Goal: Transaction & Acquisition: Purchase product/service

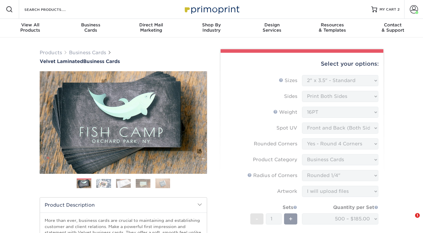
select select "2.00x3.50"
select select "7672df9e-0e0a-464d-8e1f-920c575e4da3"
select select "3b5148f1-0588-4f88-a218-97bcfdce65c1"
select select "479fbfe7-6a0c-4895-8c9a-81739b7486c9"
select select "upload"
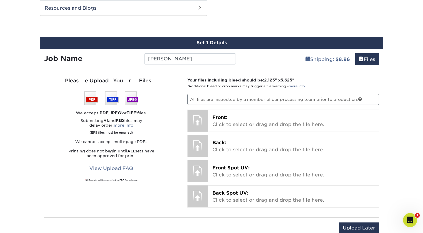
scroll to position [312, 0]
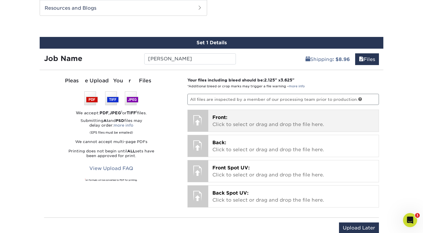
click at [250, 111] on div "Front: Click to select or drag and drop the file here. Choose file" at bounding box center [293, 121] width 171 height 22
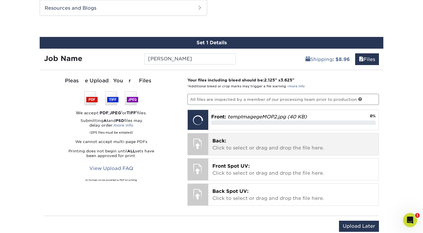
click at [268, 143] on p "Back: Click to select or drag and drop the file here." at bounding box center [293, 145] width 162 height 14
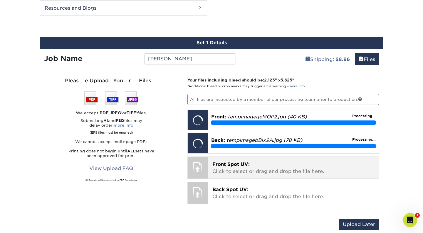
click at [278, 162] on p "Front Spot UV: Click to select or drag and drop the file here." at bounding box center [293, 168] width 162 height 14
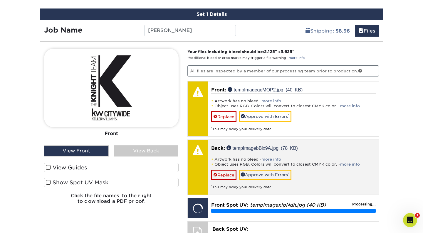
scroll to position [341, 0]
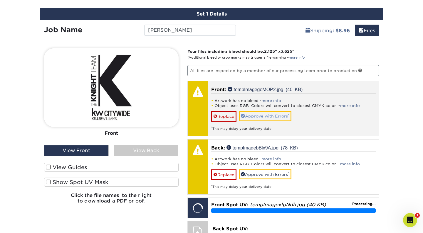
click at [276, 115] on link "Approve with Errors *" at bounding box center [265, 116] width 53 height 10
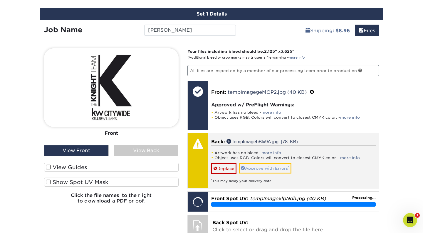
click at [269, 168] on link "Approve with Errors *" at bounding box center [265, 169] width 53 height 10
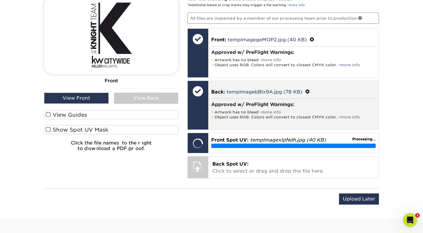
scroll to position [394, 0]
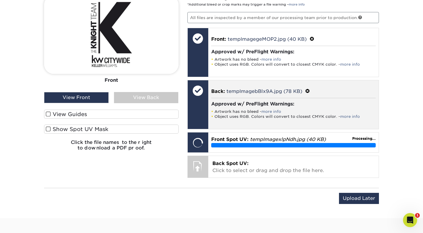
click at [269, 168] on p "Back Spot UV: Click to select or drag and drop the file here." at bounding box center [293, 167] width 162 height 14
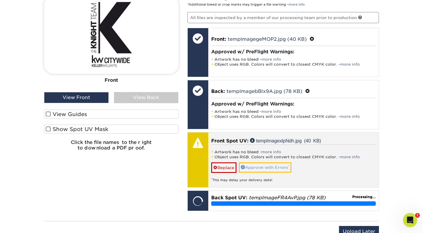
click at [275, 165] on link "Approve with Errors *" at bounding box center [265, 168] width 53 height 10
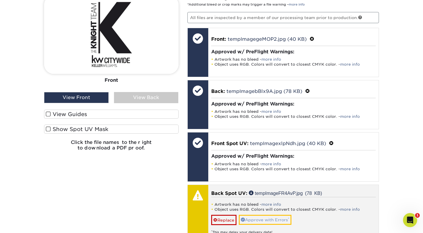
click at [283, 219] on link "Approve with Errors *" at bounding box center [265, 220] width 53 height 10
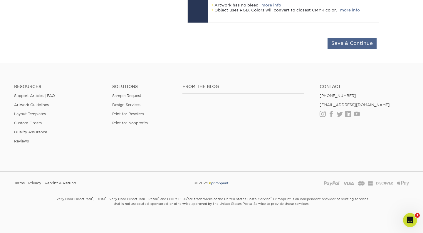
click at [354, 40] on input "Save & Continue" at bounding box center [351, 43] width 49 height 11
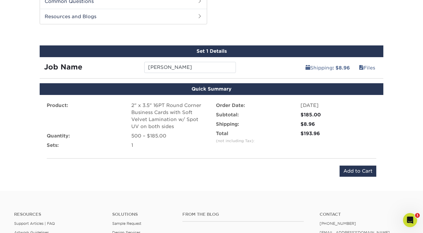
scroll to position [298, 0]
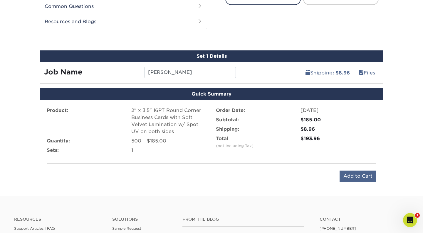
click at [352, 176] on input "Add to Cart" at bounding box center [357, 176] width 37 height 11
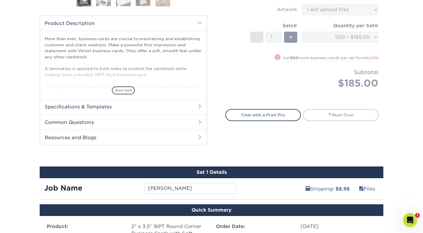
scroll to position [181, 0]
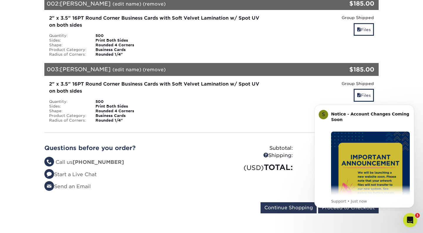
scroll to position [210, 0]
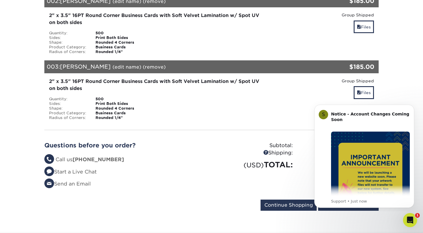
click at [261, 123] on div "2" x 3.5" 16PT Round Corner Business Cards with Soft Velvet Lamination w/ Spot …" at bounding box center [211, 99] width 343 height 52
click at [358, 227] on section "YOUR CART Empty Cart Items eligible for group shipping have been added to your …" at bounding box center [211, 38] width 423 height 388
click at [287, 200] on input "Continue Shopping" at bounding box center [288, 205] width 56 height 11
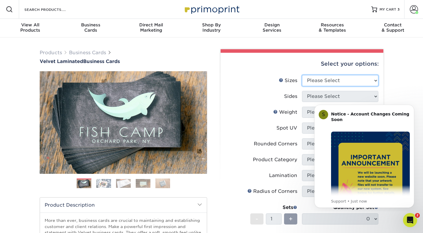
select select "2.00x3.50"
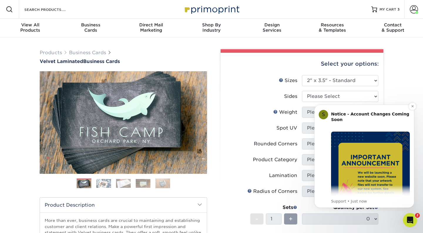
click at [402, 122] on div "Notice - Account Changes Coming Soon ​" at bounding box center [370, 120] width 79 height 17
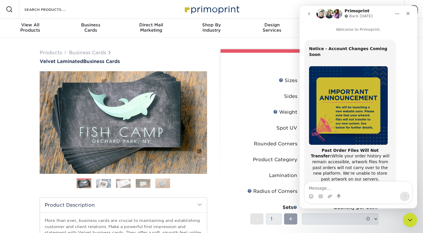
scroll to position [93, 0]
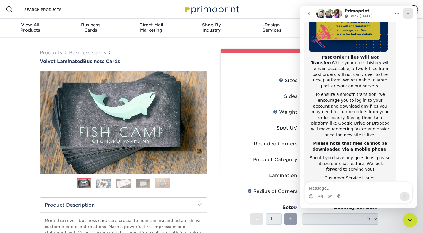
click at [405, 16] on div "Close" at bounding box center [407, 13] width 11 height 11
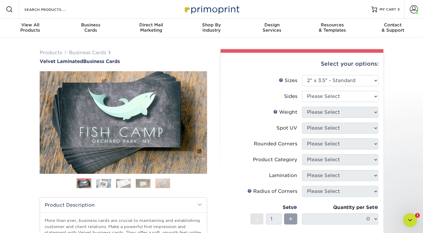
scroll to position [0, 0]
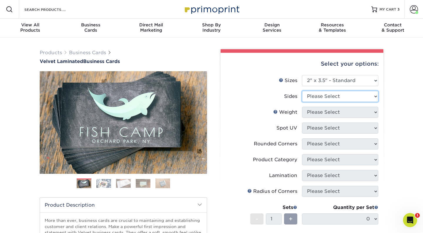
select select "13abbda7-1d64-4f25-8bb2-c179b224825d"
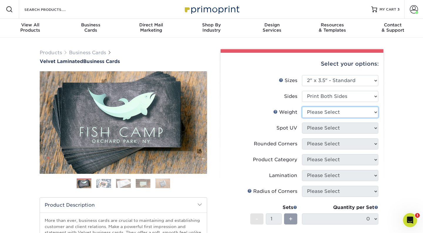
select select "16PT"
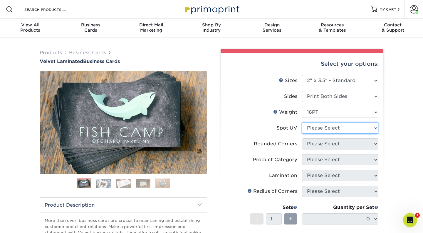
select select "0"
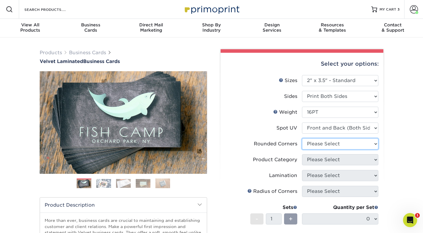
select select "7672df9e-0e0a-464d-8e1f-920c575e4da3"
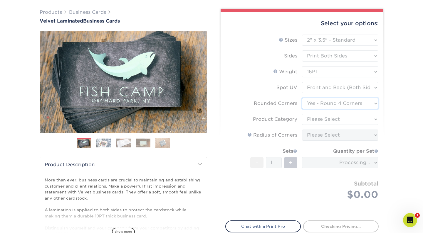
scroll to position [43, 0]
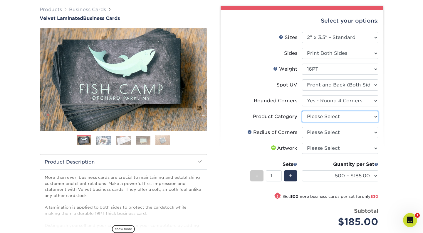
select select "3b5148f1-0588-4f88-a218-97bcfdce65c1"
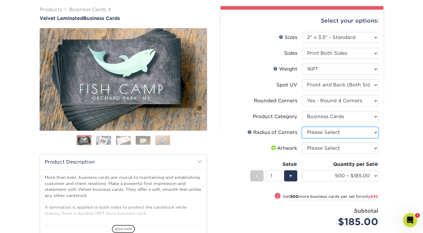
select select "479fbfe7-6a0c-4895-8c9a-81739b7486c9"
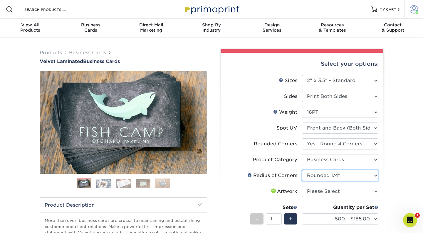
scroll to position [0, 0]
click at [351, 203] on li "Sets - 1 + Quantity per Set 500 – $185.00 1000 – $215.00 2500 – $518.00 5000 – …" at bounding box center [301, 219] width 153 height 34
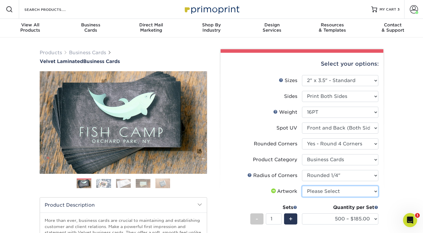
select select "upload"
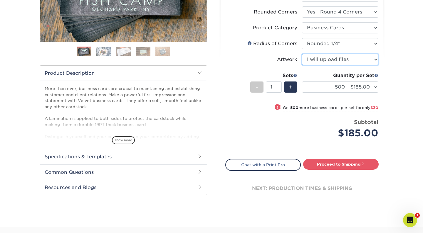
scroll to position [134, 0]
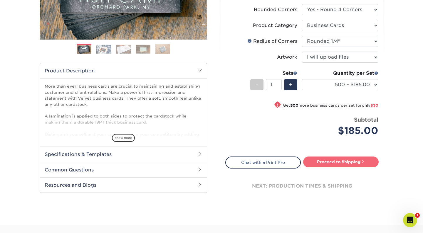
click at [345, 164] on link "Proceed to Shipping" at bounding box center [340, 162] width 75 height 11
type input "Set 1"
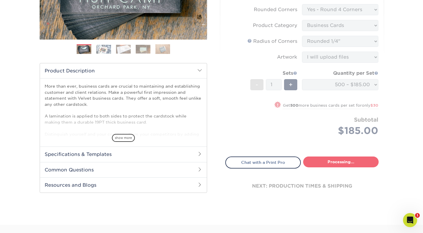
select select "324fe1f0-70d0-4914-adf4-8f61103db615"
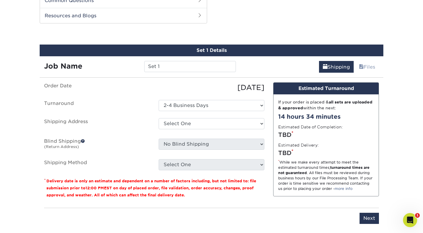
scroll to position [307, 0]
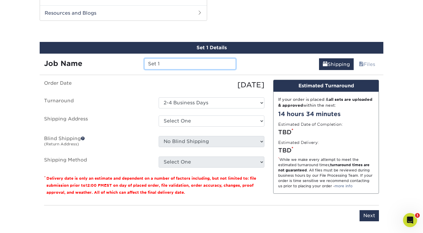
click at [189, 65] on input "Set 1" at bounding box center [189, 63] width 91 height 11
type input "M SYKES"
click at [145, 89] on label "Order Date" at bounding box center [97, 85] width 114 height 11
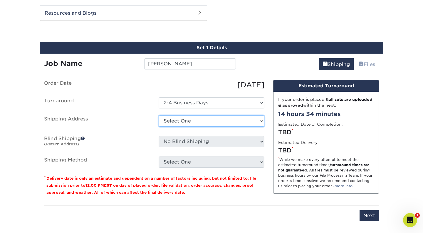
select select "285543"
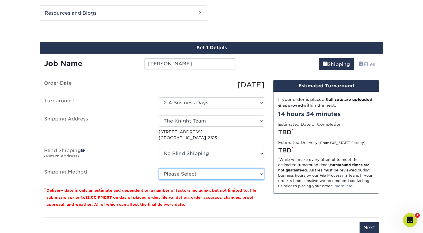
select select "03"
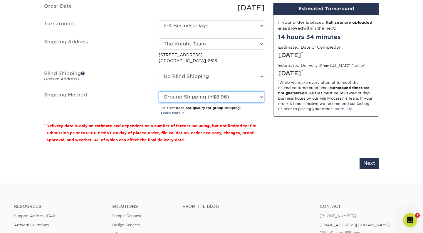
scroll to position [457, 0]
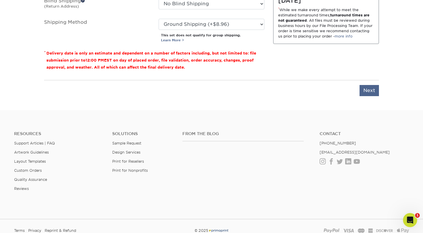
click at [368, 93] on input "Next" at bounding box center [368, 90] width 19 height 11
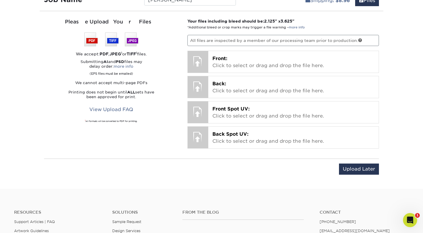
scroll to position [369, 0]
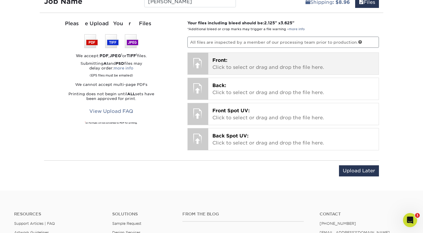
click at [282, 70] on p "Front: Click to select or drag and drop the file here." at bounding box center [293, 64] width 162 height 14
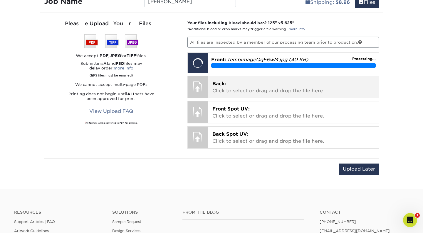
click at [271, 87] on p "Back: Click to select or drag and drop the file here." at bounding box center [293, 87] width 162 height 14
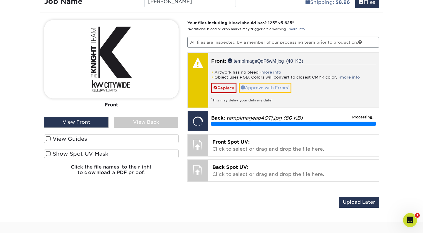
click at [267, 84] on link "Approve with Errors *" at bounding box center [265, 88] width 53 height 10
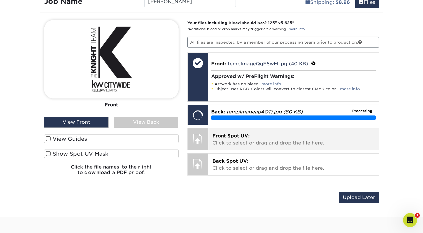
click at [274, 134] on p "Front Spot UV: Click to select or drag and drop the file here." at bounding box center [293, 140] width 162 height 14
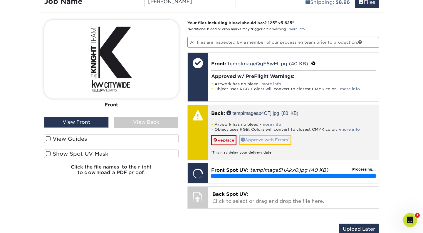
click at [268, 141] on link "Approve with Errors *" at bounding box center [265, 140] width 53 height 10
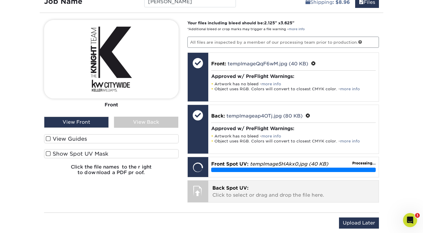
click at [280, 191] on p "Back Spot UV: Click to select or drag and drop the file here." at bounding box center [293, 192] width 162 height 14
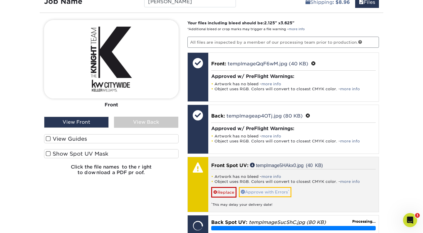
click at [279, 193] on link "Approve with Errors *" at bounding box center [265, 192] width 53 height 10
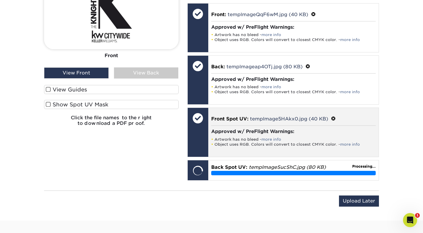
scroll to position [419, 0]
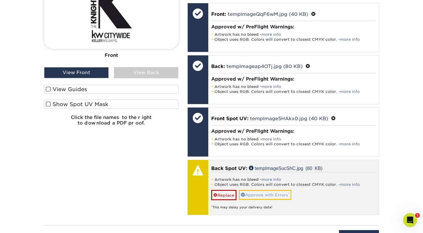
click at [276, 192] on link "Approve with Errors *" at bounding box center [265, 195] width 53 height 10
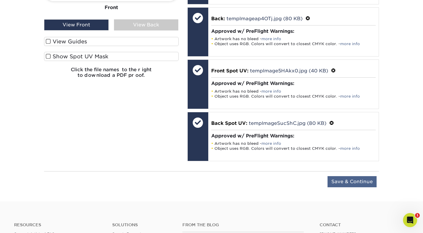
click at [348, 177] on input "Save & Continue" at bounding box center [351, 181] width 49 height 11
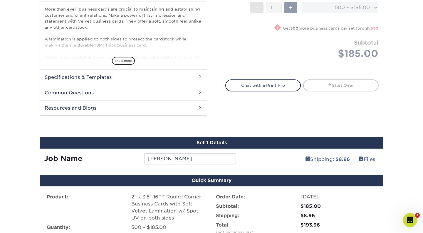
scroll to position [328, 0]
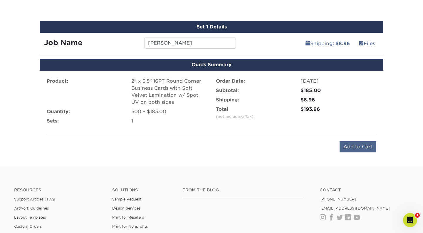
click at [355, 146] on input "Add to Cart" at bounding box center [357, 146] width 37 height 11
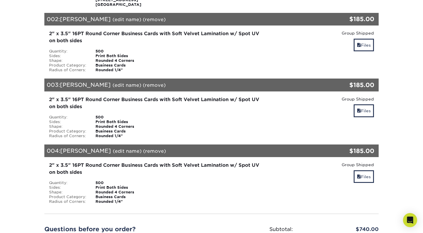
scroll to position [164, 0]
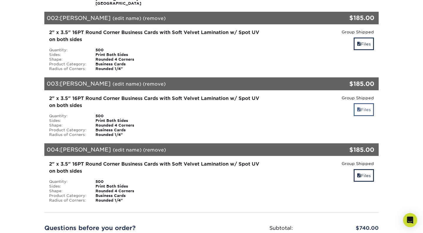
click at [364, 112] on link "Files" at bounding box center [363, 109] width 20 height 13
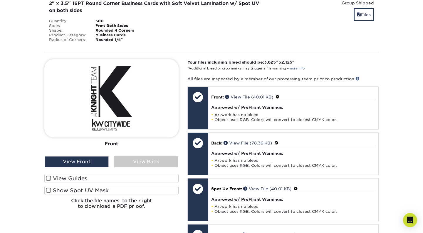
scroll to position [281, 0]
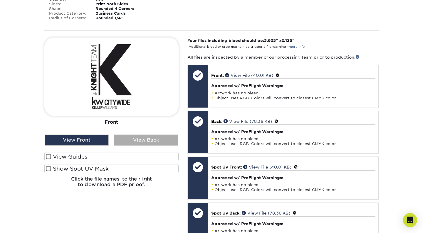
click at [161, 140] on div "View Back" at bounding box center [146, 140] width 64 height 11
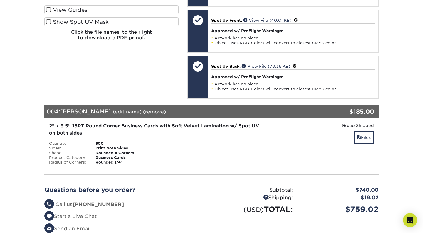
scroll to position [429, 0]
click at [363, 135] on link "Files" at bounding box center [363, 137] width 20 height 13
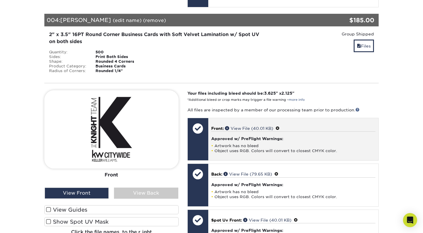
scroll to position [532, 0]
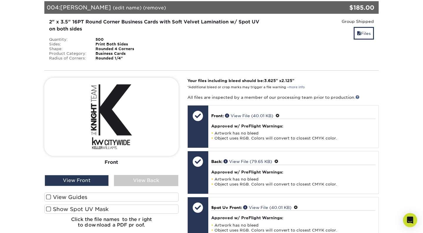
click at [143, 186] on div "Front Back View Front View Back Front Back" at bounding box center [111, 155] width 134 height 155
click at [143, 181] on div "View Back" at bounding box center [146, 180] width 64 height 11
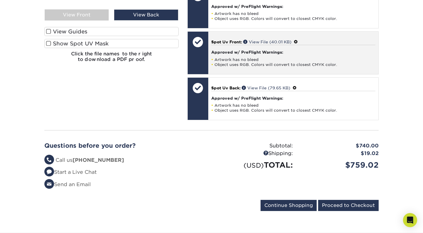
scroll to position [707, 0]
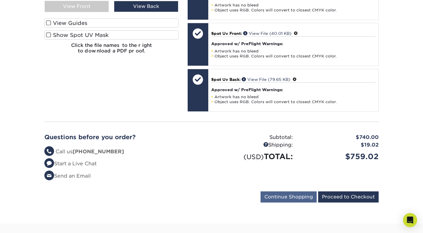
click at [286, 198] on input "Continue Shopping" at bounding box center [288, 197] width 56 height 11
